Goal: Transaction & Acquisition: Download file/media

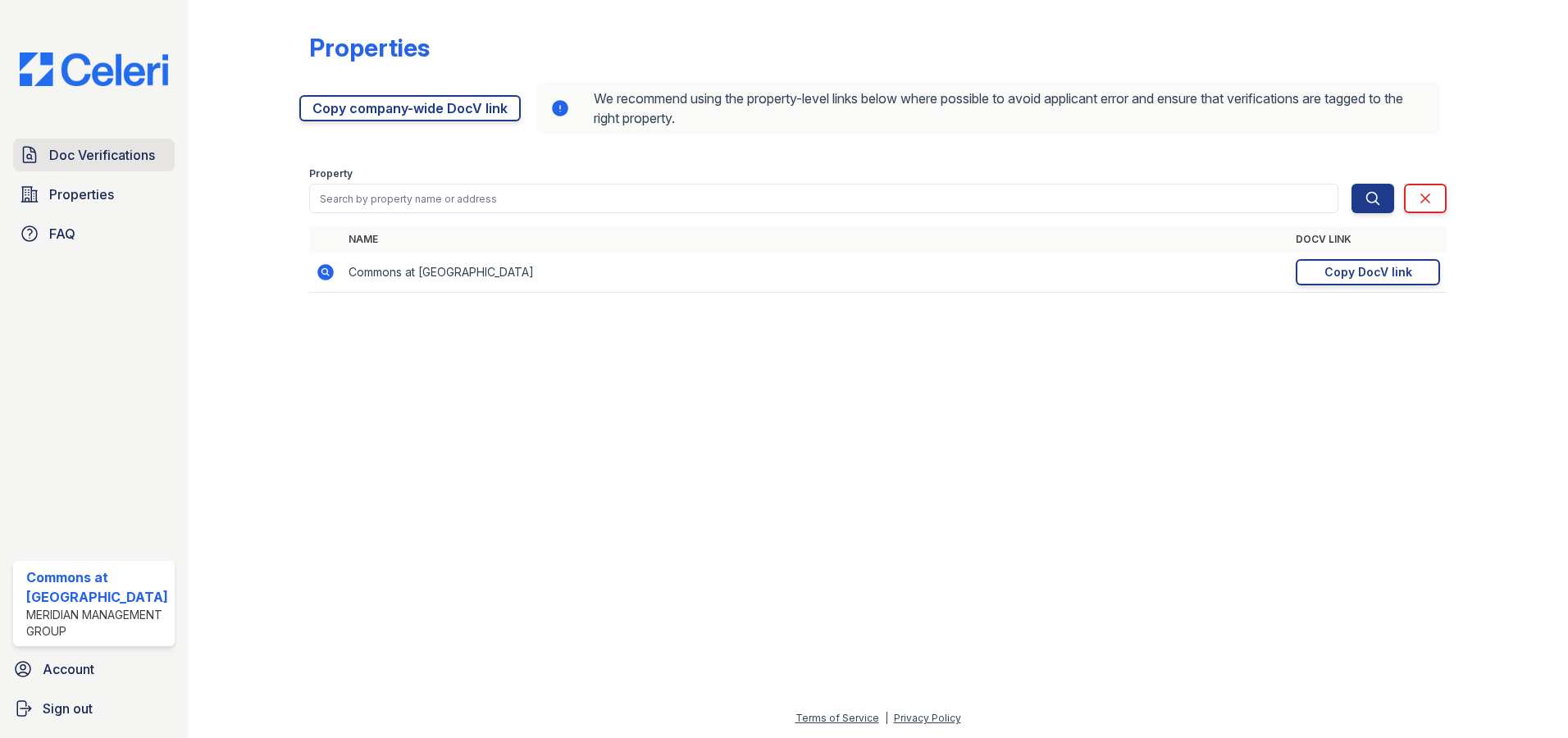
click at [115, 158] on span "Doc Verifications" at bounding box center [102, 155] width 105 height 20
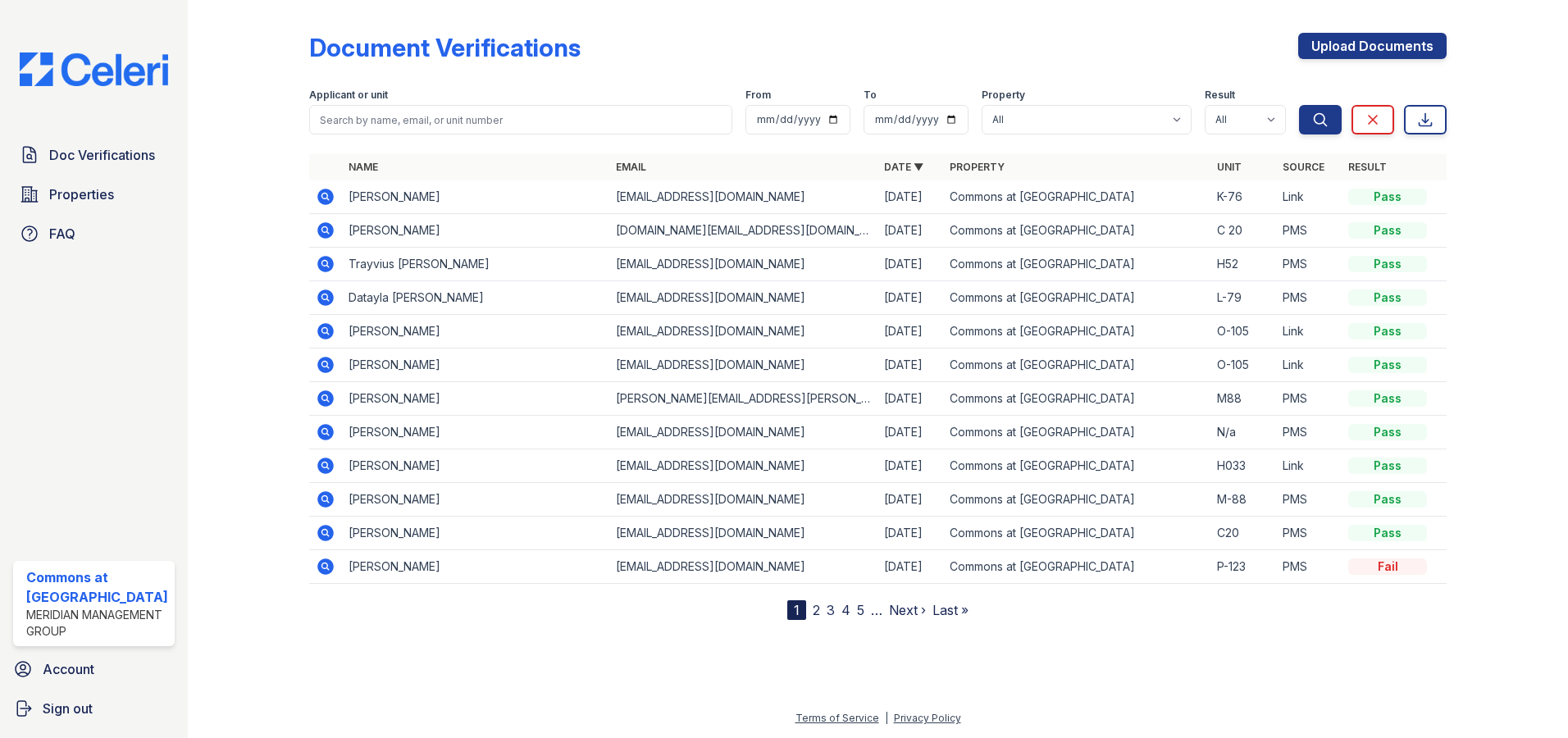
click at [317, 464] on icon at bounding box center [325, 465] width 17 height 17
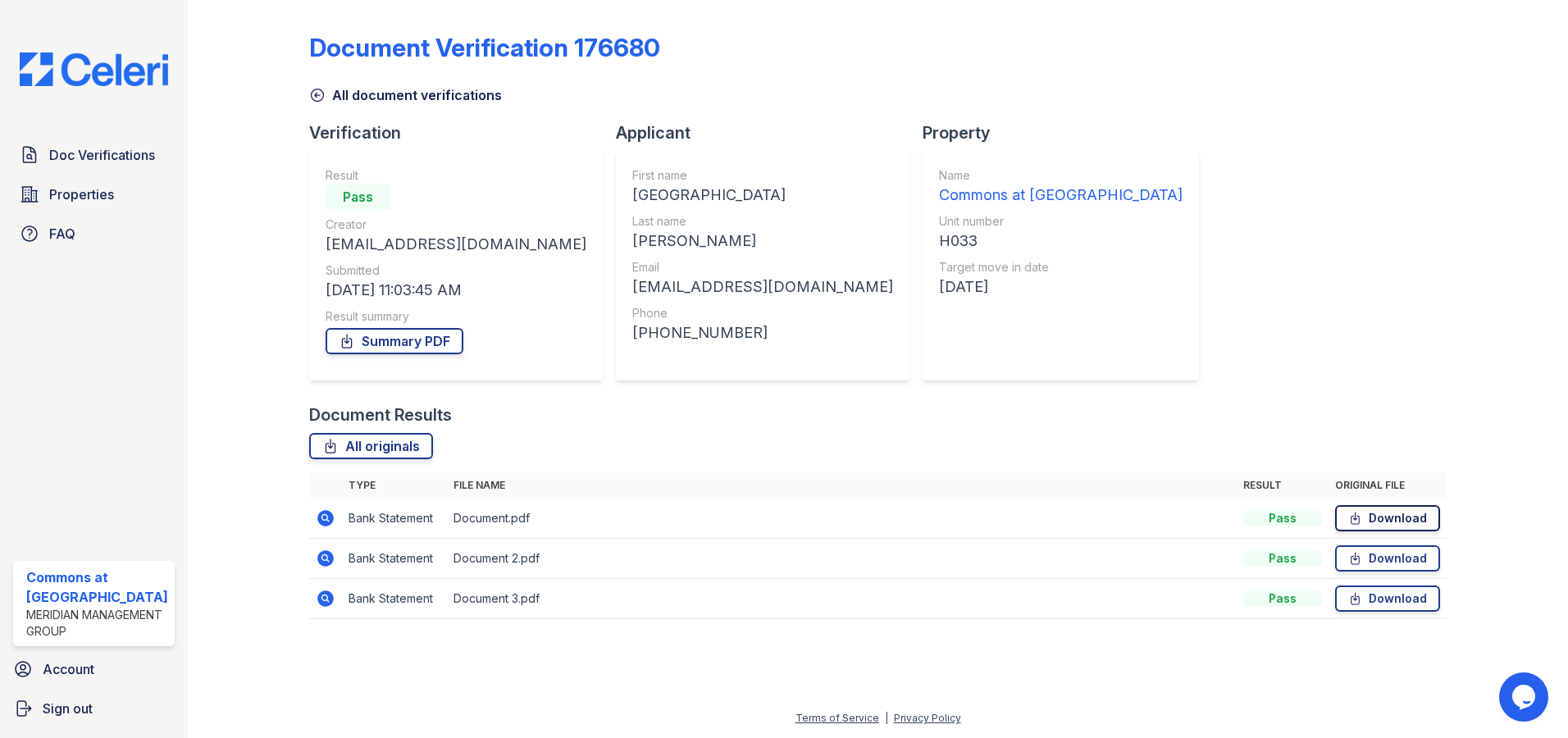
click at [1391, 514] on link "Download" at bounding box center [1388, 518] width 105 height 27
click at [1376, 595] on link "Download" at bounding box center [1388, 598] width 105 height 27
click at [1408, 552] on link "Download" at bounding box center [1388, 558] width 105 height 27
